Goal: Information Seeking & Learning: Learn about a topic

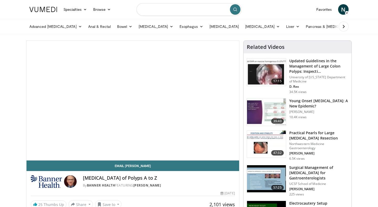
click at [163, 9] on input "Search topics, interventions" at bounding box center [188, 9] width 105 height 13
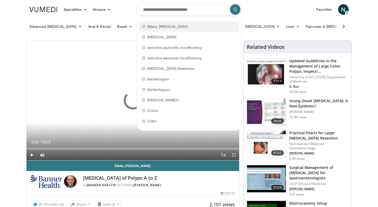
click at [163, 28] on span "Biliary [MEDICAL_DATA]" at bounding box center [167, 26] width 41 height 5
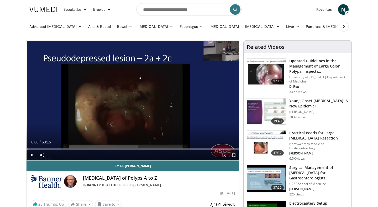
type input "**********"
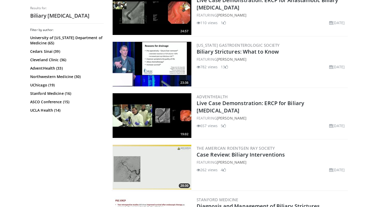
scroll to position [429, 0]
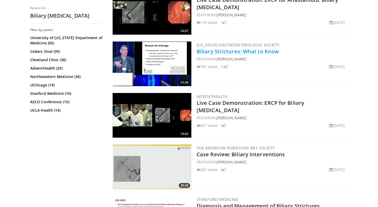
click at [218, 51] on link "Biliary Strictures: What to Know" at bounding box center [237, 51] width 82 height 7
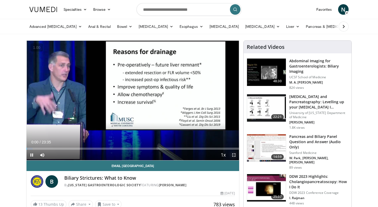
click at [233, 155] on span "Video Player" at bounding box center [233, 154] width 10 height 10
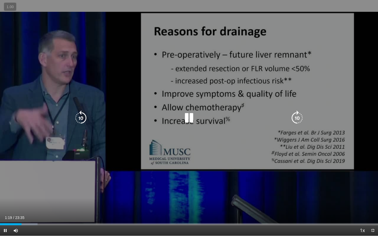
click at [277, 68] on div "10 seconds Tap to unmute" at bounding box center [189, 118] width 378 height 236
click at [53, 39] on div "10 seconds Tap to unmute" at bounding box center [189, 118] width 378 height 236
click at [286, 66] on div "10 seconds Tap to unmute" at bounding box center [189, 118] width 378 height 236
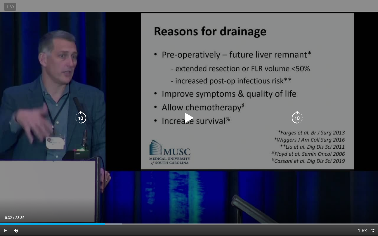
click at [286, 66] on div "10 seconds Tap to unmute" at bounding box center [189, 118] width 378 height 236
click at [297, 64] on div "10 seconds Tap to unmute" at bounding box center [189, 118] width 378 height 236
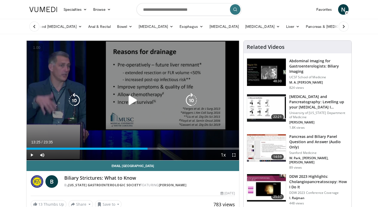
click at [158, 120] on div "10 seconds Tap to unmute" at bounding box center [132, 100] width 212 height 119
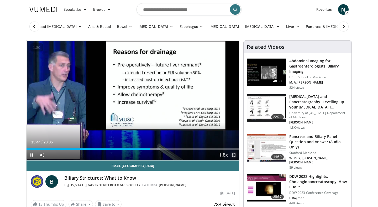
click at [233, 157] on span "Video Player" at bounding box center [233, 154] width 10 height 10
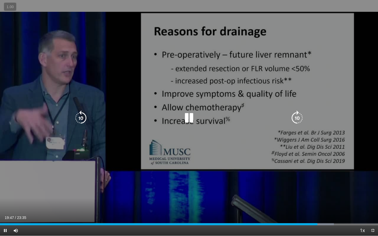
click at [188, 114] on icon "Video Player" at bounding box center [188, 118] width 15 height 15
click at [130, 151] on div "10 seconds Tap to unmute" at bounding box center [189, 118] width 378 height 236
click at [190, 119] on icon "Video Player" at bounding box center [188, 118] width 15 height 15
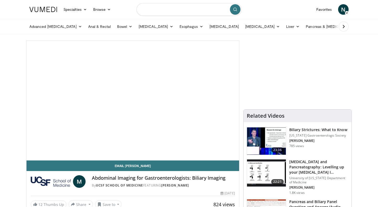
click at [208, 12] on input "Search topics, interventions" at bounding box center [188, 9] width 105 height 13
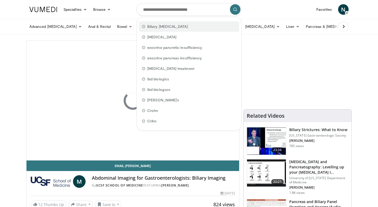
click at [156, 24] on span "Biliary stricture" at bounding box center [167, 26] width 41 height 5
type input "**********"
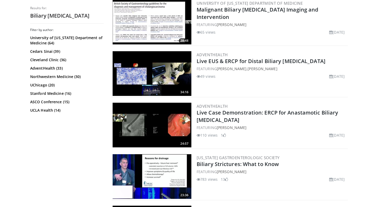
scroll to position [317, 0]
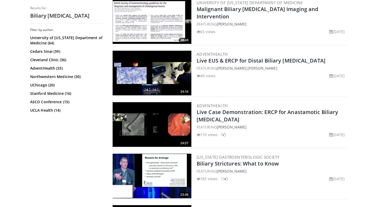
click at [156, 13] on img at bounding box center [151, 21] width 79 height 45
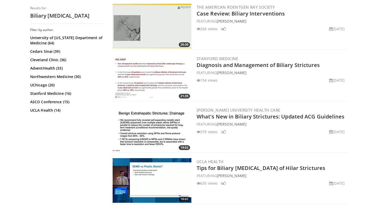
scroll to position [571, 0]
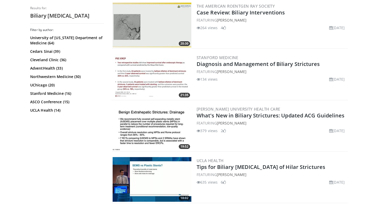
click at [148, 61] on img at bounding box center [151, 76] width 79 height 45
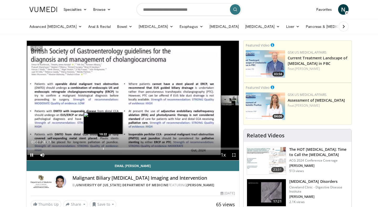
click at [103, 148] on div "Progress Bar" at bounding box center [103, 148] width 1 height 2
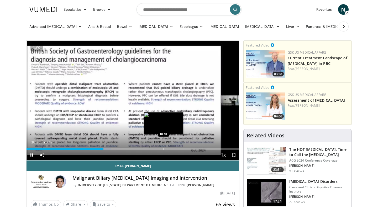
click at [163, 147] on div "Loaded : 39.89% 10:23 18:32" at bounding box center [132, 146] width 212 height 5
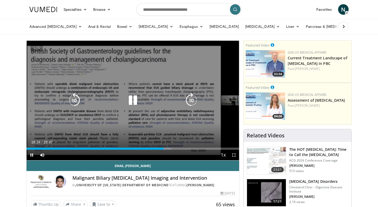
click at [146, 80] on div "10 seconds Tap to unmute" at bounding box center [132, 100] width 212 height 119
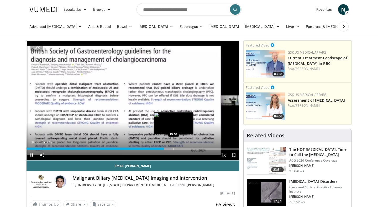
click at [173, 147] on div "Loaded : 68.22% 18:36 19:53" at bounding box center [132, 146] width 212 height 5
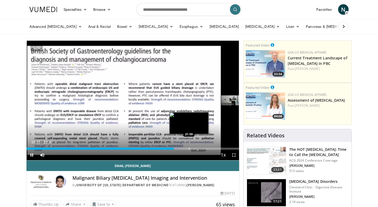
click at [189, 149] on div "Progress Bar" at bounding box center [189, 148] width 1 height 2
click at [192, 148] on div "Progress Bar" at bounding box center [192, 148] width 1 height 2
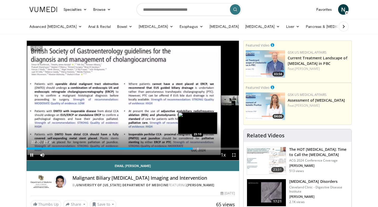
click at [197, 148] on div "Progress Bar" at bounding box center [197, 148] width 1 height 2
click at [207, 146] on div "Loaded : 84.41% 23:10 24:29" at bounding box center [132, 146] width 212 height 5
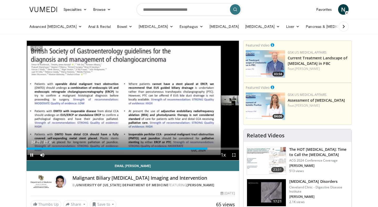
click at [202, 141] on div "Current Time 24:29 / Duration 28:47" at bounding box center [132, 141] width 212 height 5
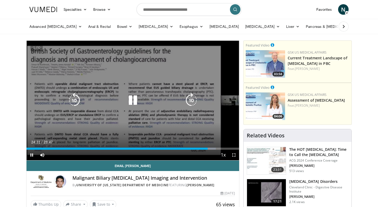
click at [132, 100] on icon "Video Player" at bounding box center [132, 100] width 15 height 15
click at [133, 103] on icon "Video Player" at bounding box center [132, 100] width 15 height 15
click at [132, 83] on div "10 seconds Tap to unmute" at bounding box center [132, 100] width 212 height 119
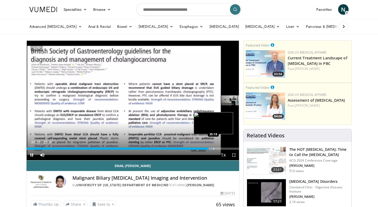
click at [213, 147] on div "Progress Bar" at bounding box center [213, 148] width 1 height 2
click at [226, 149] on div "Progress Bar" at bounding box center [226, 148] width 1 height 2
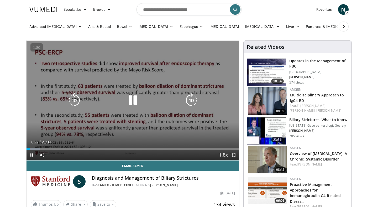
click at [195, 101] on icon "Video Player" at bounding box center [191, 100] width 15 height 15
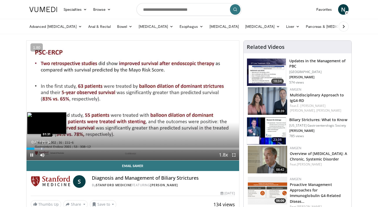
click at [41, 147] on div "Progress Bar" at bounding box center [41, 148] width 1 height 2
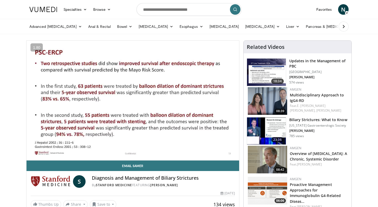
click at [50, 147] on div "10 seconds Tap to unmute" at bounding box center [132, 100] width 212 height 119
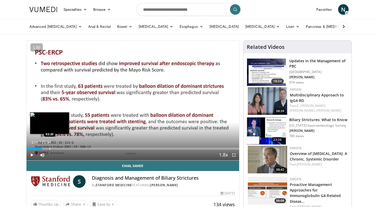
click at [50, 147] on div "Progress Bar" at bounding box center [50, 148] width 1 height 2
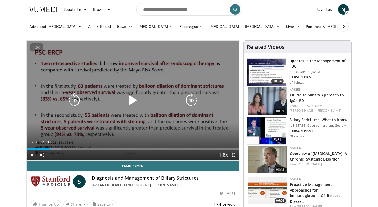
click at [159, 71] on div "10 seconds Tap to unmute" at bounding box center [132, 100] width 212 height 119
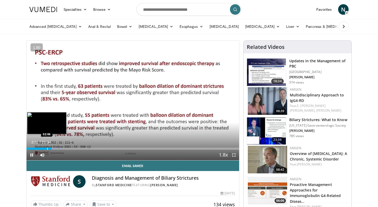
click at [47, 149] on div "Progress Bar" at bounding box center [47, 148] width 1 height 2
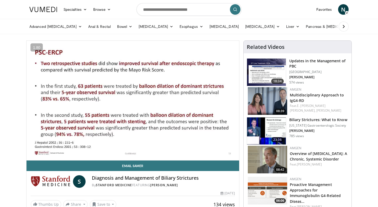
click at [56, 148] on div "10 seconds Tap to unmute" at bounding box center [132, 100] width 212 height 119
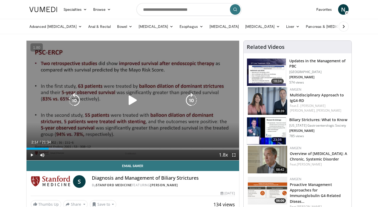
click at [62, 110] on div "10 seconds Tap to unmute" at bounding box center [132, 100] width 212 height 119
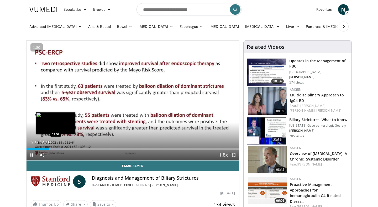
click at [56, 148] on div "Progress Bar" at bounding box center [56, 148] width 1 height 2
click at [62, 148] on div "Progress Bar" at bounding box center [62, 148] width 1 height 2
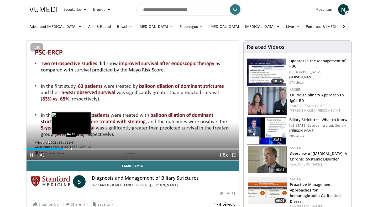
click at [71, 148] on div "Progress Bar" at bounding box center [71, 148] width 1 height 2
click at [77, 148] on div "Progress Bar" at bounding box center [77, 148] width 1 height 2
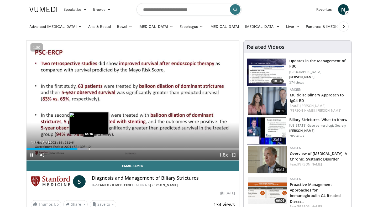
click at [89, 148] on div "Progress Bar" at bounding box center [89, 148] width 1 height 2
click at [96, 147] on div "Progress Bar" at bounding box center [96, 148] width 1 height 2
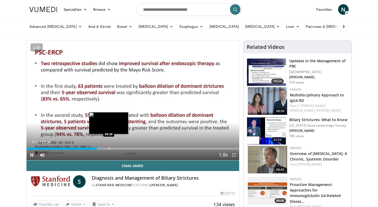
click at [108, 148] on div "10 seconds Tap to unmute" at bounding box center [132, 100] width 212 height 119
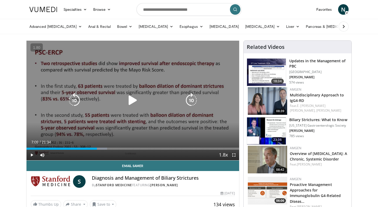
click at [120, 125] on div "10 seconds Tap to unmute" at bounding box center [132, 100] width 212 height 119
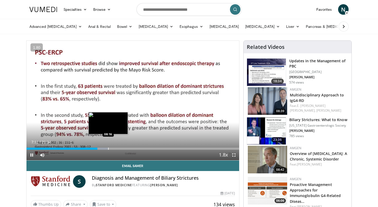
click at [108, 148] on div "Progress Bar" at bounding box center [108, 148] width 1 height 2
click at [116, 149] on div "Progress Bar" at bounding box center [116, 148] width 1 height 2
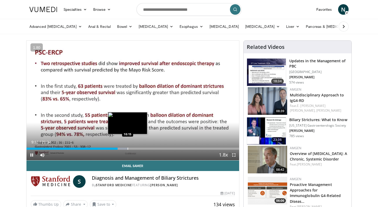
click at [127, 149] on div "Progress Bar" at bounding box center [127, 148] width 1 height 2
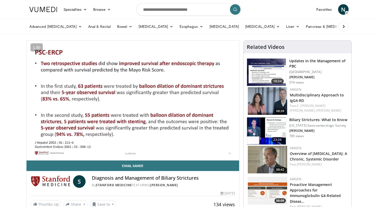
click at [127, 149] on div "10 seconds Tap to unmute" at bounding box center [132, 100] width 212 height 119
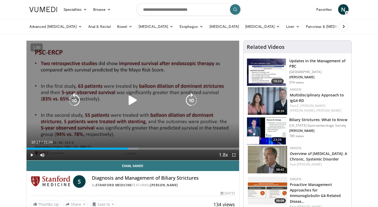
click at [116, 114] on div "10 seconds Tap to unmute" at bounding box center [132, 100] width 212 height 119
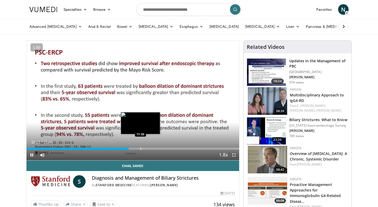
click at [140, 149] on div "Progress Bar" at bounding box center [140, 148] width 1 height 2
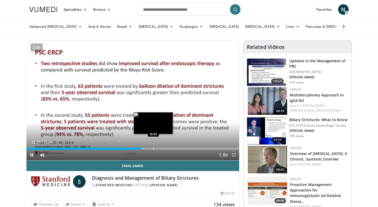
click at [153, 148] on div "Progress Bar" at bounding box center [153, 148] width 1 height 2
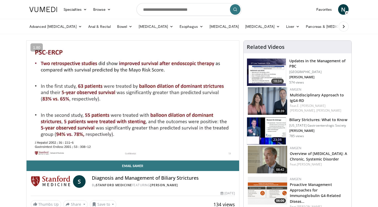
click at [163, 148] on div "10 seconds Tap to unmute" at bounding box center [132, 100] width 212 height 119
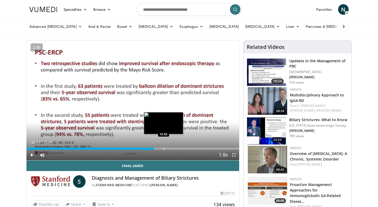
click at [163, 148] on div "Progress Bar" at bounding box center [163, 148] width 1 height 2
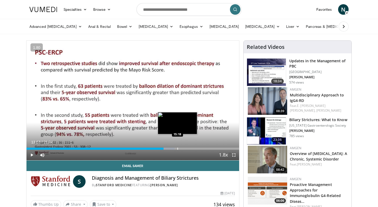
click at [177, 149] on div "Progress Bar" at bounding box center [177, 148] width 1 height 2
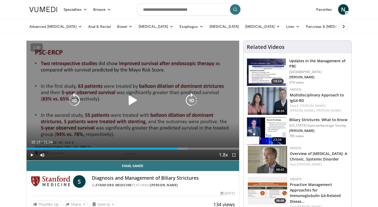
click at [164, 121] on div "10 seconds Tap to unmute" at bounding box center [132, 100] width 212 height 119
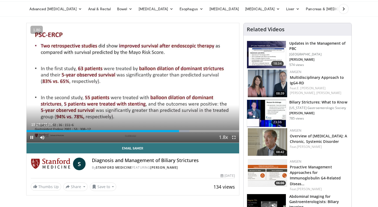
scroll to position [12, 0]
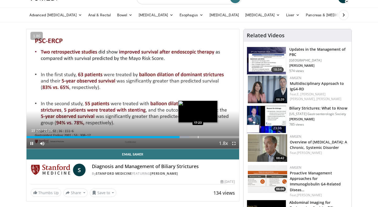
click at [198, 136] on div "Progress Bar" at bounding box center [198, 137] width 1 height 2
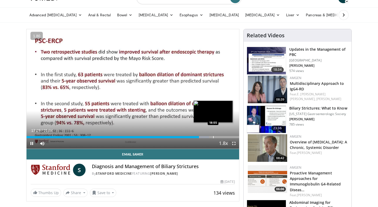
click at [213, 137] on div "Progress Bar" at bounding box center [213, 137] width 1 height 2
click at [225, 137] on div "Progress Bar" at bounding box center [225, 137] width 1 height 2
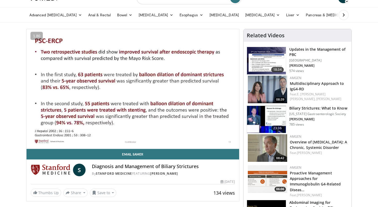
scroll to position [11, 0]
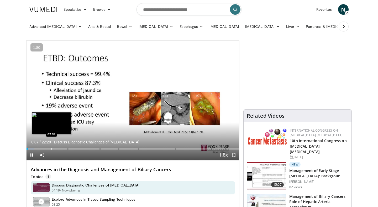
click at [51, 149] on div "Progress Bar" at bounding box center [51, 148] width 1 height 2
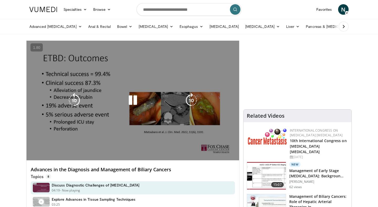
click at [70, 155] on div "Loaded : 13.23% 02:40 04:18" at bounding box center [132, 157] width 212 height 5
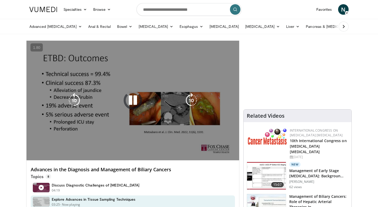
click at [70, 147] on div "10 seconds Tap to unmute" at bounding box center [132, 100] width 212 height 119
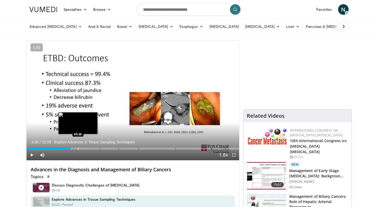
click at [78, 147] on div "Loaded : 23.01% 04:38 05:26" at bounding box center [132, 146] width 212 height 5
click at [89, 148] on div "Progress Bar" at bounding box center [89, 148] width 1 height 2
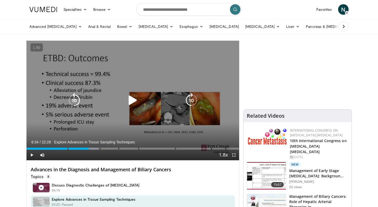
click at [160, 88] on div "10 seconds Tap to unmute" at bounding box center [132, 100] width 212 height 119
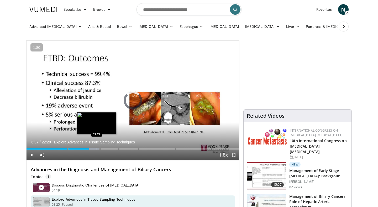
click at [96, 148] on div "Progress Bar" at bounding box center [96, 148] width 1 height 2
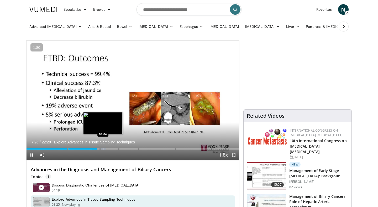
click at [103, 149] on div "10 seconds Tap to unmute" at bounding box center [132, 100] width 212 height 119
click at [104, 149] on div "Progress Bar" at bounding box center [99, 148] width 15 height 2
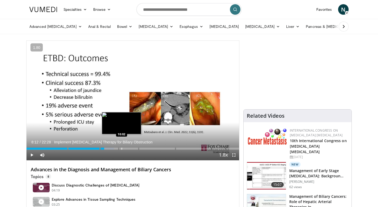
click at [121, 147] on div "Progress Bar" at bounding box center [121, 148] width 1 height 2
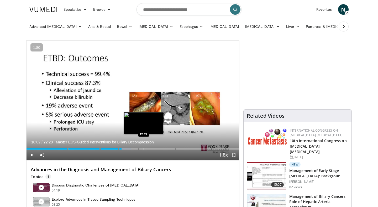
click at [143, 148] on div "Progress Bar" at bounding box center [143, 148] width 1 height 2
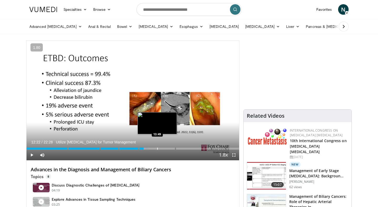
click at [157, 148] on div "Progress Bar" at bounding box center [157, 148] width 1 height 2
click at [149, 148] on div "Progress Bar" at bounding box center [149, 148] width 1 height 2
click at [158, 147] on div "Loaded : 62.34% 12:59 13:54" at bounding box center [132, 146] width 212 height 5
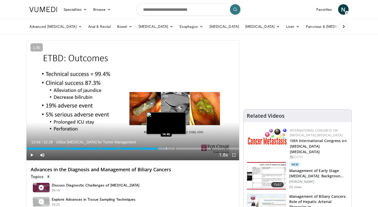
click at [166, 146] on div "Loaded : 66.79% 13:54 14:45" at bounding box center [132, 146] width 212 height 5
click at [173, 147] on div "Loaded : 70.50% 14:45 15:29" at bounding box center [132, 146] width 212 height 5
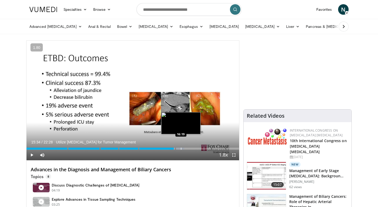
click at [181, 149] on div "Progress Bar" at bounding box center [181, 148] width 1 height 2
click at [185, 148] on div "Progress Bar" at bounding box center [185, 148] width 1 height 2
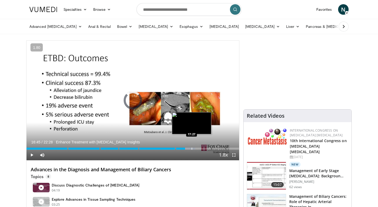
click at [191, 148] on div "Progress Bar" at bounding box center [191, 148] width 1 height 2
click at [198, 147] on div "Loaded : 82.37% 17:27 18:10" at bounding box center [132, 146] width 212 height 5
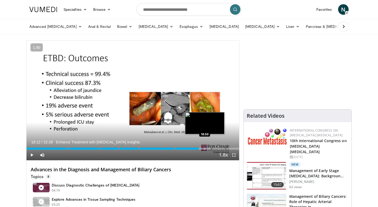
click at [205, 148] on div "Progress Bar" at bounding box center [201, 148] width 15 height 2
click at [216, 147] on div "Loaded : 88.99% 18:55 20:00" at bounding box center [132, 146] width 212 height 5
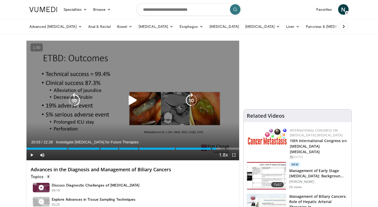
click at [146, 78] on div "10 seconds Tap to unmute" at bounding box center [132, 100] width 212 height 119
click at [138, 97] on icon "Video Player" at bounding box center [132, 100] width 15 height 15
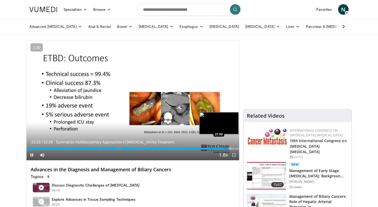
click at [230, 148] on div "Progress Bar" at bounding box center [230, 148] width 1 height 2
click at [232, 148] on div "Progress Bar" at bounding box center [232, 148] width 1 height 2
click at [235, 148] on div "Progress Bar" at bounding box center [235, 148] width 1 height 2
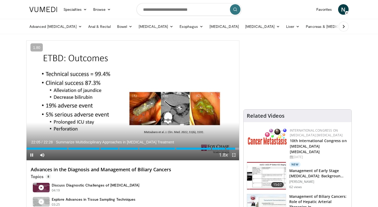
click at [236, 154] on span "Video Player" at bounding box center [233, 154] width 10 height 10
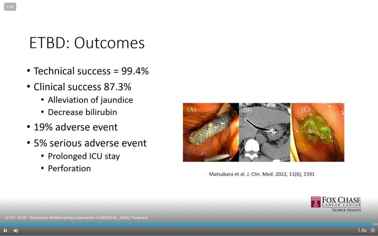
click at [372, 206] on span "Video Player" at bounding box center [372, 230] width 10 height 10
